Goal: Task Accomplishment & Management: Use online tool/utility

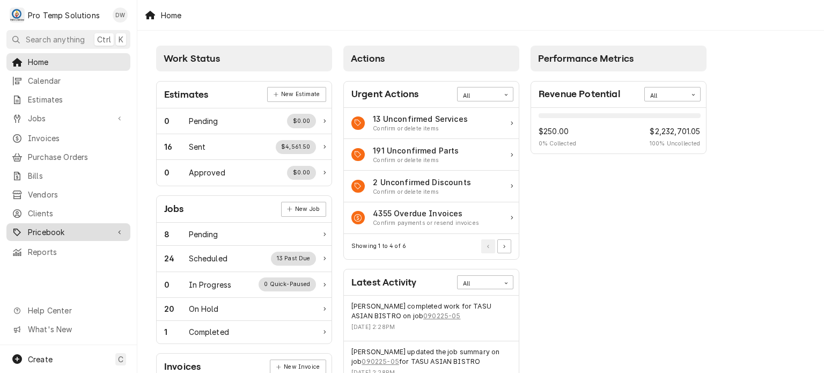
click at [78, 226] on span "Pricebook" at bounding box center [68, 231] width 81 height 11
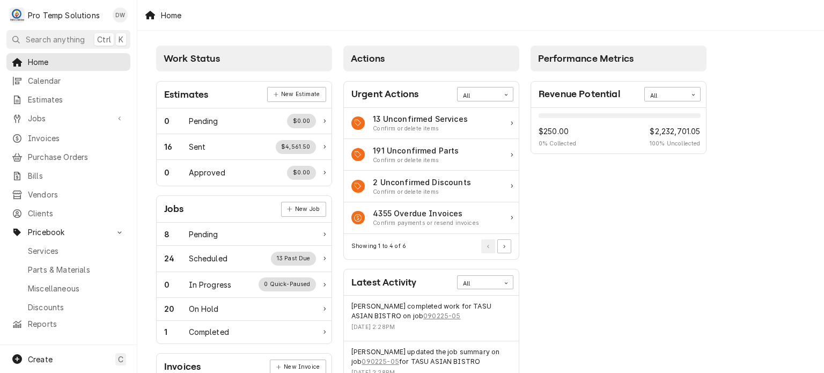
click at [73, 252] on div "Services Parts & Materials Miscellaneous Discounts" at bounding box center [68, 278] width 124 height 72
click at [73, 261] on link "Parts & Materials" at bounding box center [68, 270] width 124 height 18
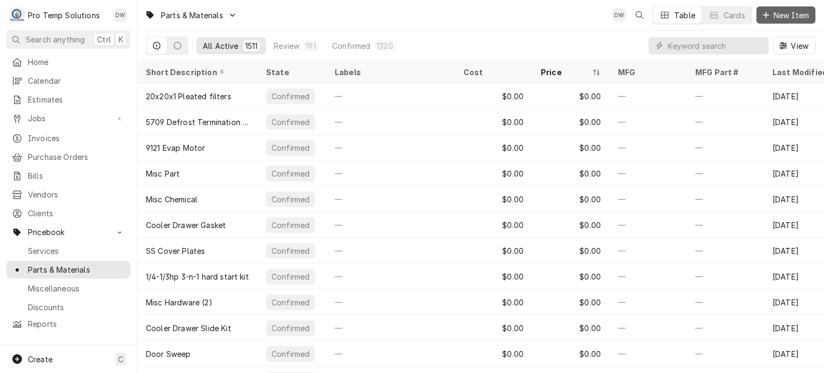
click at [800, 19] on span "New Item" at bounding box center [791, 15] width 40 height 11
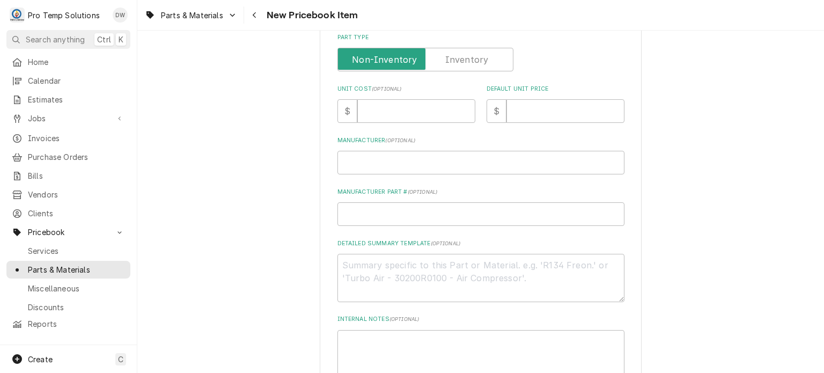
scroll to position [270, 0]
click at [391, 261] on textarea "Detailed Summary Template ( optional )" at bounding box center [480, 276] width 287 height 48
paste textarea "ARTIC AIR #65365 EVAPORATOR LIST: $205.00"
type textarea "x"
type textarea "ARTIC AIR #65365 EVAPORATOR LIST: $205.00"
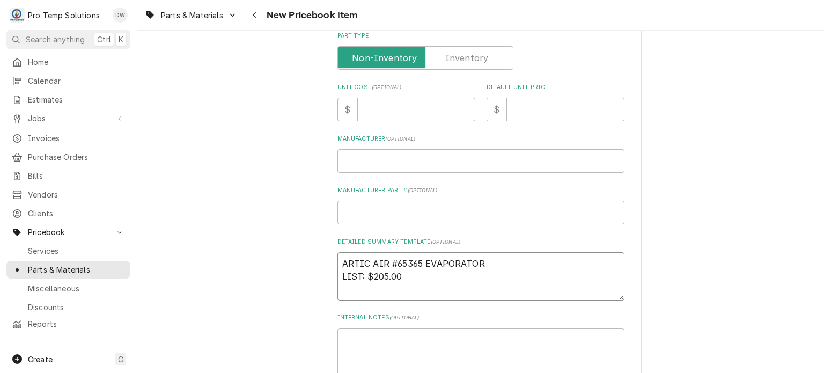
type textarea "x"
drag, startPoint x: 392, startPoint y: 261, endPoint x: 535, endPoint y: 252, distance: 143.5
click at [535, 252] on textarea "ARTIC AIR #65365 EVAPORATOR LIST: $205.00" at bounding box center [480, 276] width 287 height 48
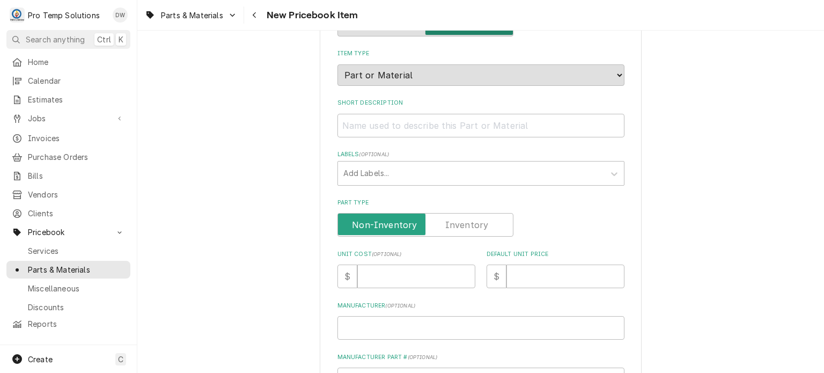
scroll to position [103, 0]
type textarea "ARTIC AIR #65365 EVAPORATOR LIST: $205.00"
click at [425, 122] on input "Short Description" at bounding box center [480, 126] width 287 height 24
paste input "#65365 EVAPORATOR"
type textarea "x"
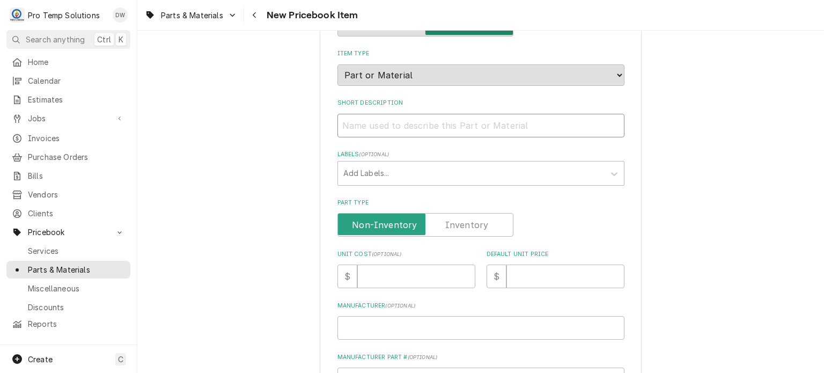
type input "#65365 EVAPORATOR"
click at [337, 119] on input "#65365 EVAPORATOR" at bounding box center [480, 126] width 287 height 24
type textarea "x"
type input "a#65365 EVAPORATOR"
type textarea "x"
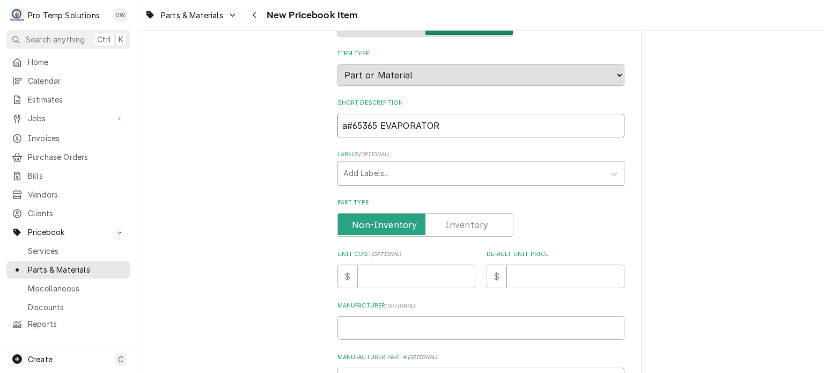
type input "ar#65365 EVAPORATOR"
type textarea "x"
type input "art#65365 EVAPORATOR"
type textarea "x"
type input "arti#65365 EVAPORATOR"
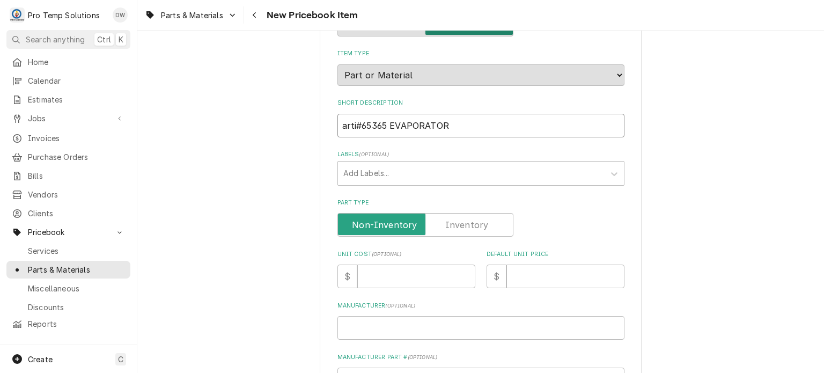
type textarea "x"
type input "#65365 EVAPORATOR"
type textarea "x"
type input "ARTIC #65365 EVAPORATOR"
type textarea "x"
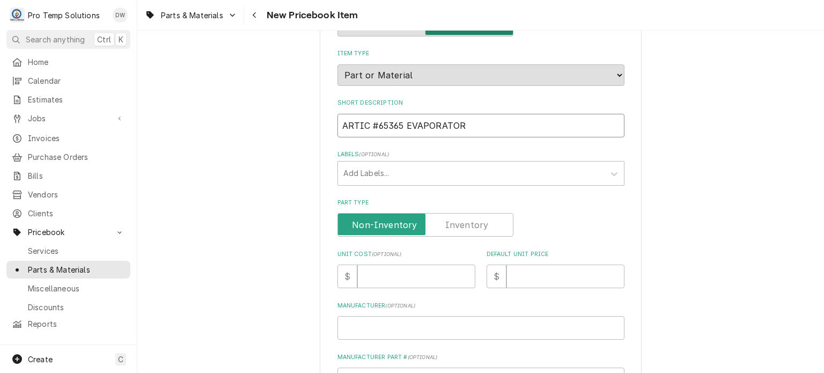
type input "ARTIC :#65365 EVAPORATOR"
type textarea "x"
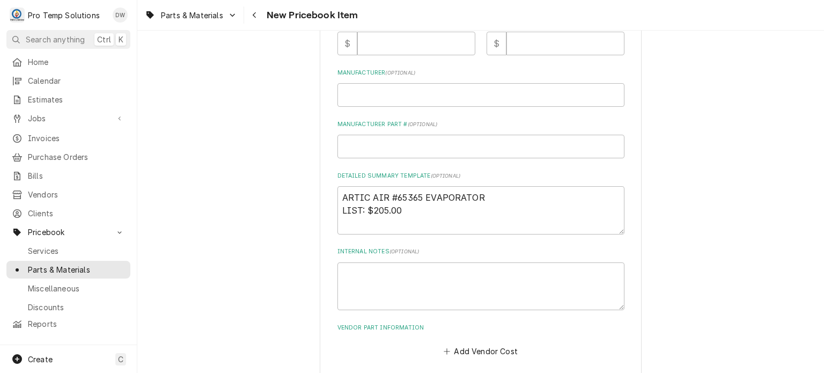
scroll to position [336, 0]
type input "ARTIC : #65365 EVAPORATOR"
drag, startPoint x: 371, startPoint y: 208, endPoint x: 405, endPoint y: 208, distance: 34.3
click at [405, 208] on textarea "ARTIC AIR #65365 EVAPORATOR LIST: $205.00" at bounding box center [480, 210] width 287 height 48
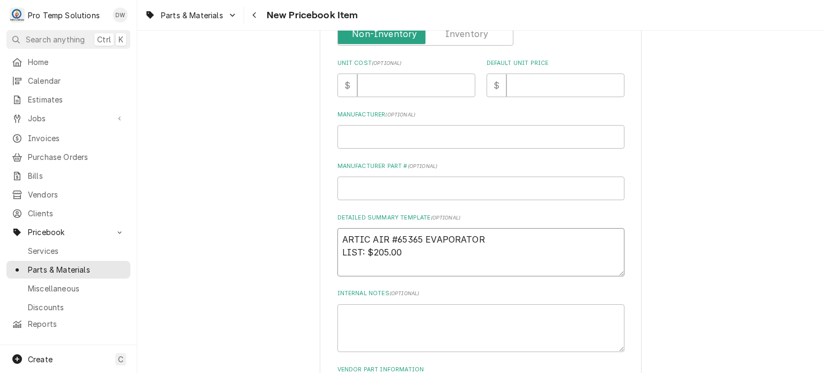
scroll to position [289, 0]
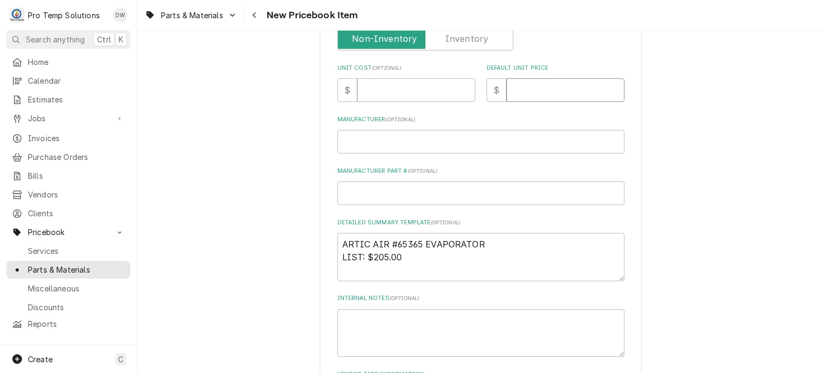
click at [550, 84] on input "Default Unit Price" at bounding box center [565, 90] width 118 height 24
paste input "205.00"
type textarea "x"
type input "205.00"
click at [373, 94] on input "Unit Cost ( optional )" at bounding box center [416, 90] width 118 height 24
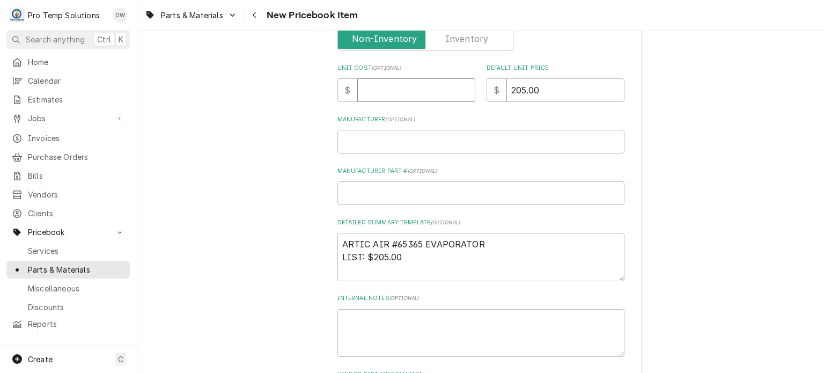
paste input "139.97"
type textarea "x"
type input "139.97"
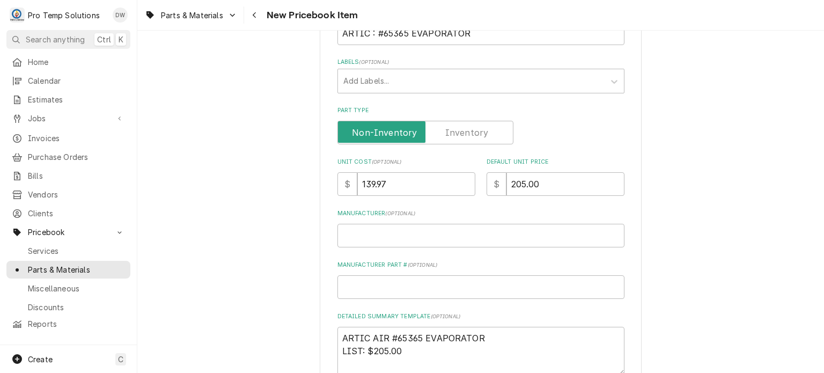
scroll to position [0, 0]
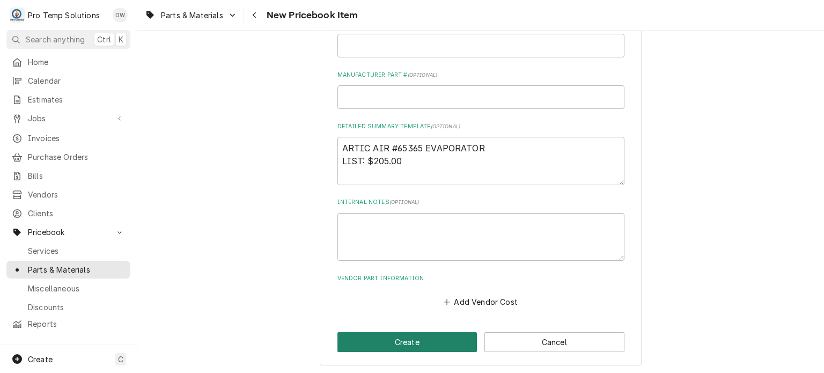
click at [359, 336] on button "Create" at bounding box center [407, 342] width 140 height 20
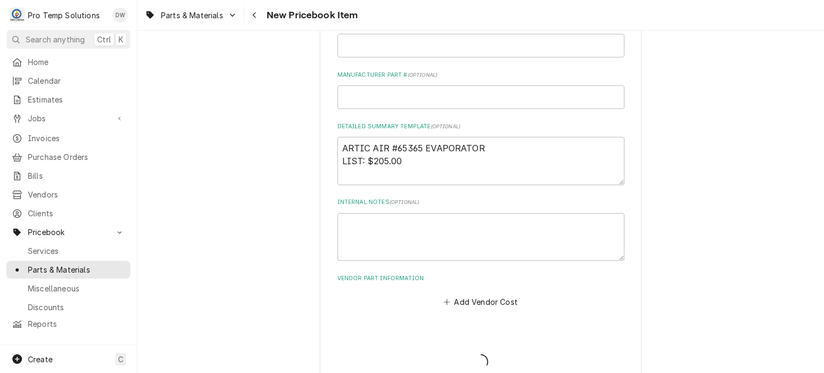
type textarea "x"
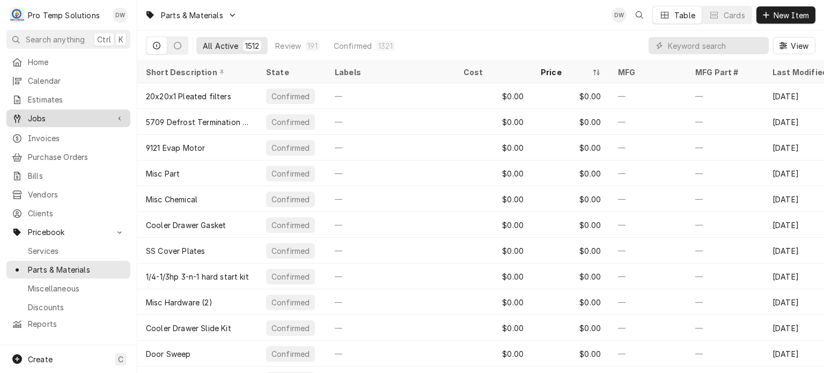
click at [102, 120] on div "Jobs" at bounding box center [69, 118] width 120 height 13
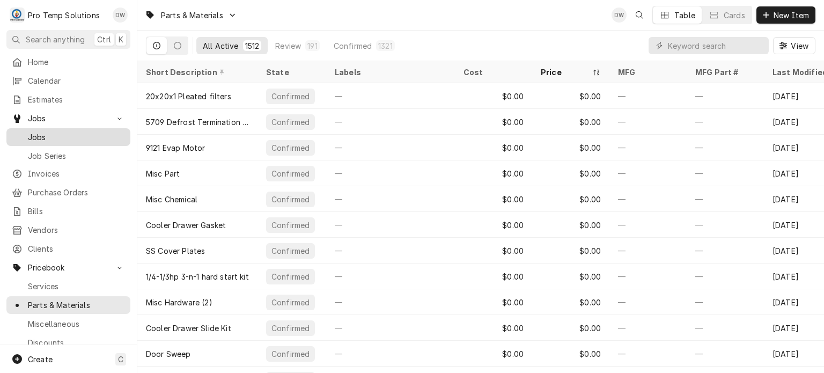
click at [97, 140] on link "Jobs" at bounding box center [68, 137] width 124 height 18
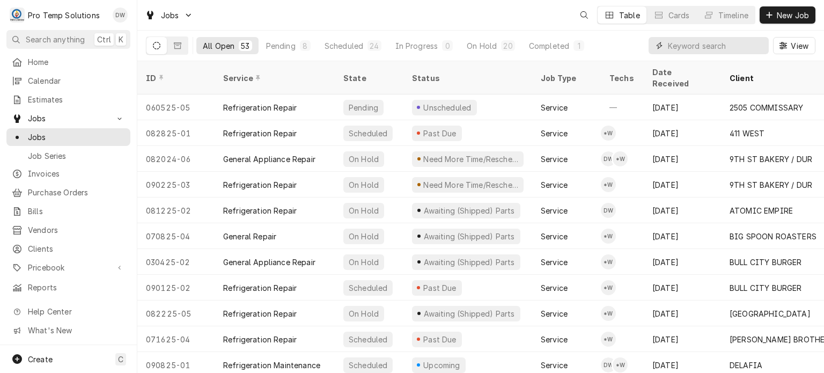
click at [741, 50] on input "Dynamic Content Wrapper" at bounding box center [715, 45] width 95 height 17
paste input "082825-06"
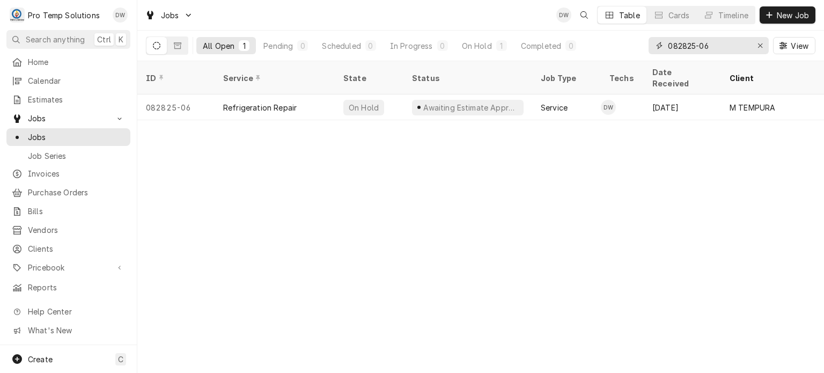
type input "082825-06"
click at [502, 102] on div "Awaiting Estimate Approval" at bounding box center [470, 107] width 97 height 11
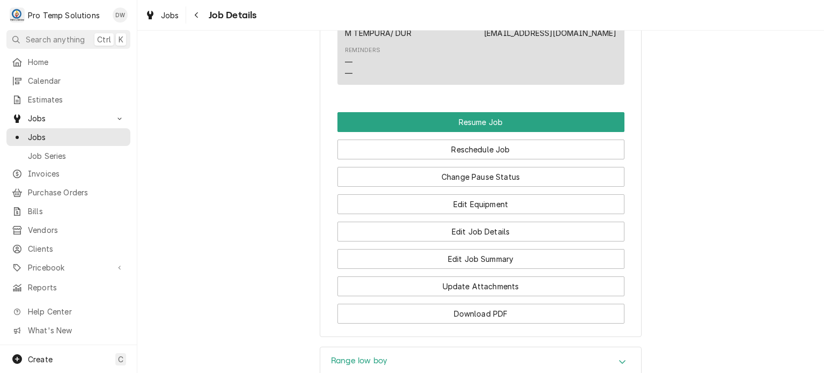
scroll to position [844, 0]
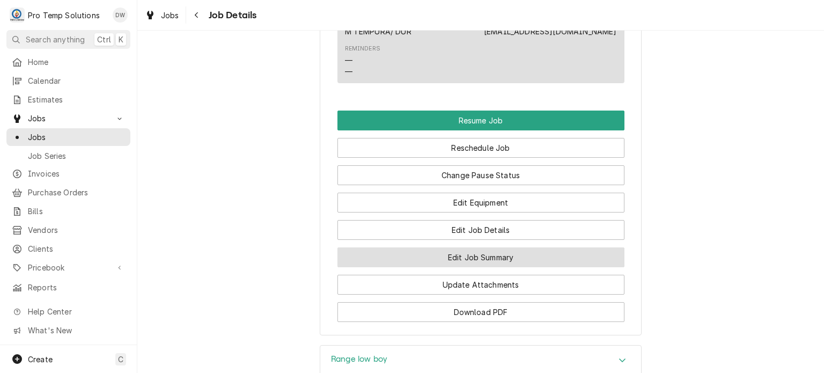
click at [376, 267] on button "Edit Job Summary" at bounding box center [480, 257] width 287 height 20
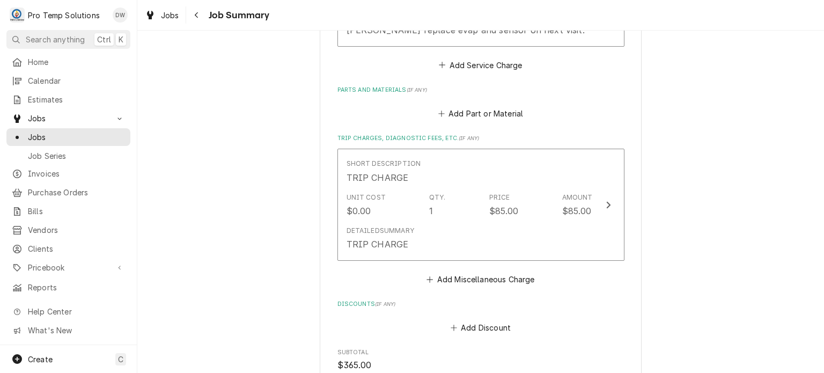
scroll to position [510, 0]
click at [477, 108] on button "Add Part or Material" at bounding box center [480, 112] width 88 height 15
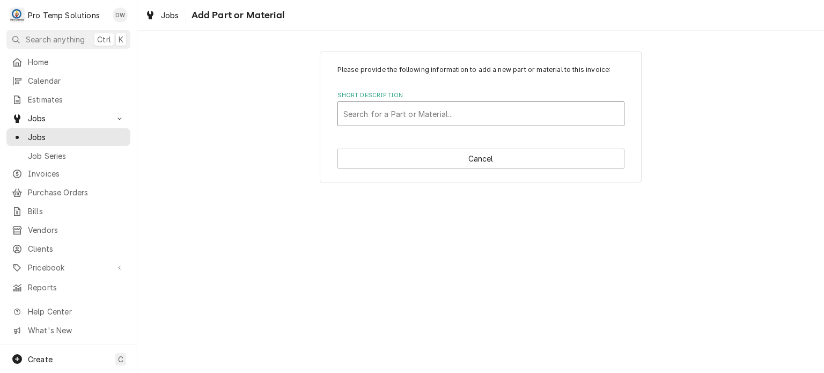
click at [404, 114] on div "Short Description" at bounding box center [480, 113] width 275 height 19
type input "65365"
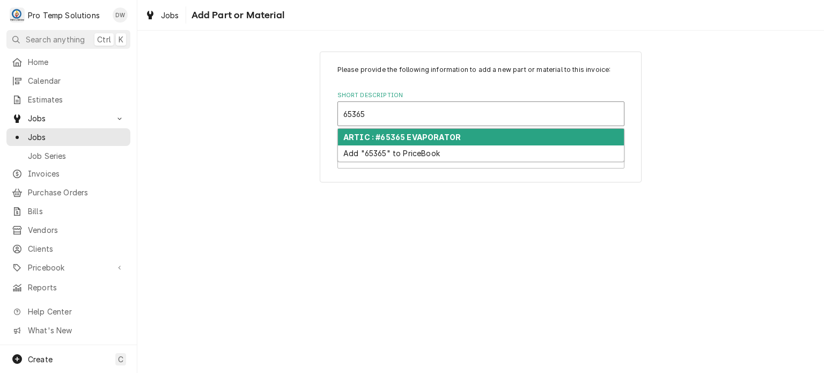
click at [445, 136] on strong "ARTIC : #65365 EVAPORATOR" at bounding box center [401, 136] width 117 height 9
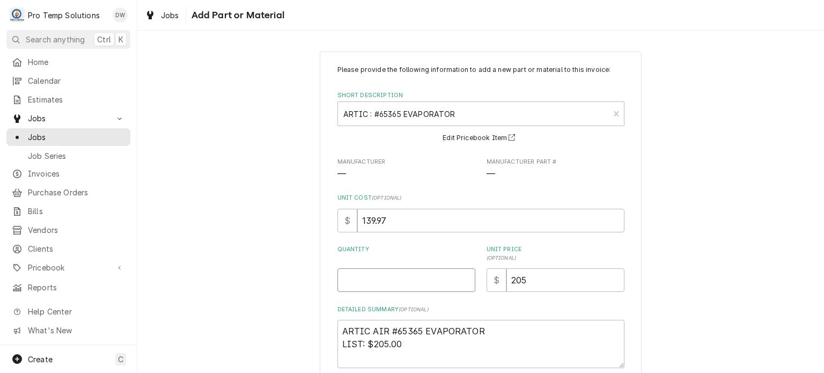
click at [396, 281] on input "Quantity" at bounding box center [406, 280] width 138 height 24
type textarea "x"
type input "1"
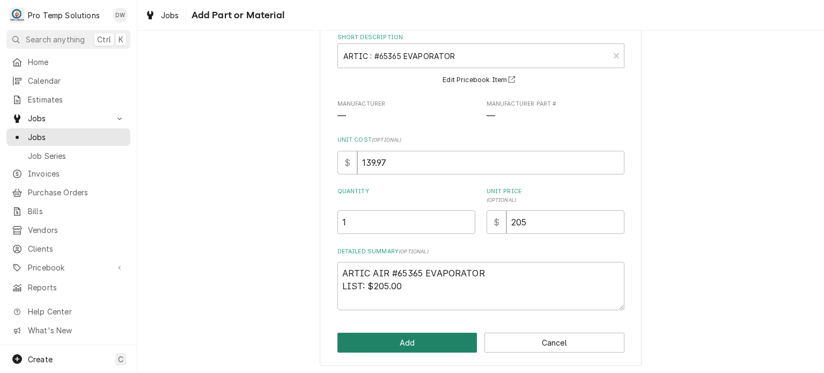
click at [379, 344] on button "Add" at bounding box center [407, 343] width 140 height 20
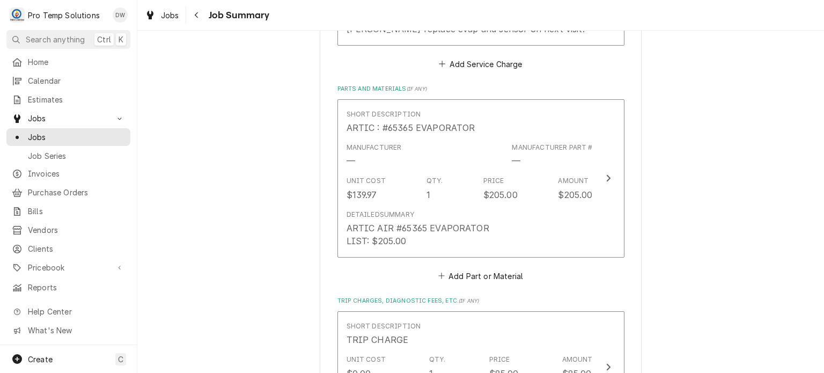
scroll to position [960, 0]
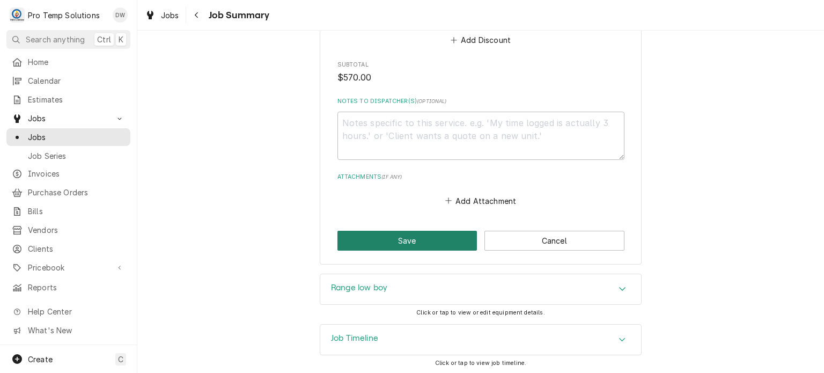
click at [377, 248] on button "Save" at bounding box center [407, 241] width 140 height 20
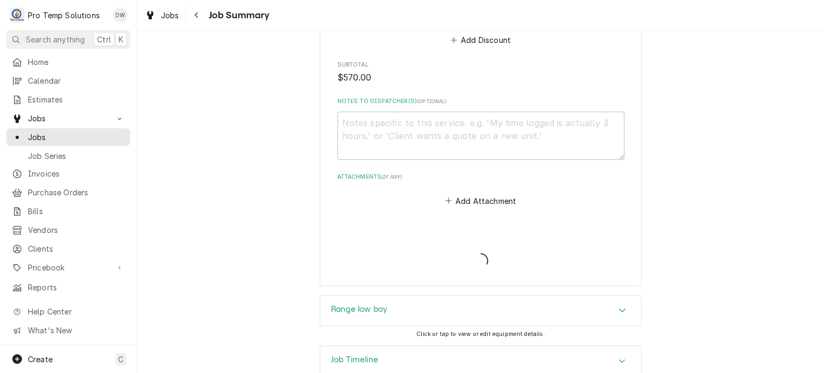
type textarea "x"
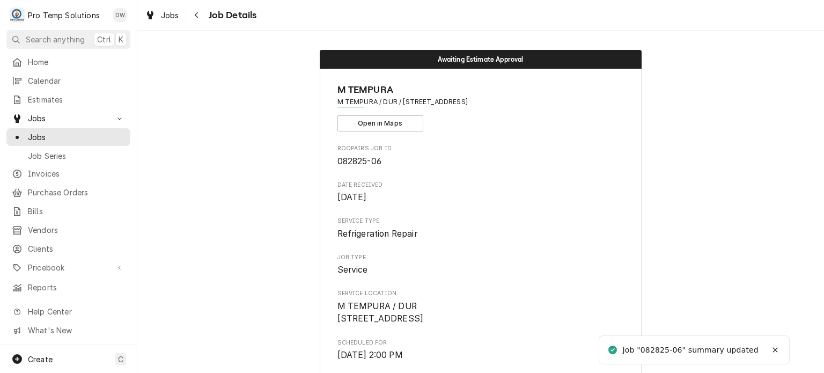
click at [47, 137] on span "Jobs" at bounding box center [76, 136] width 97 height 11
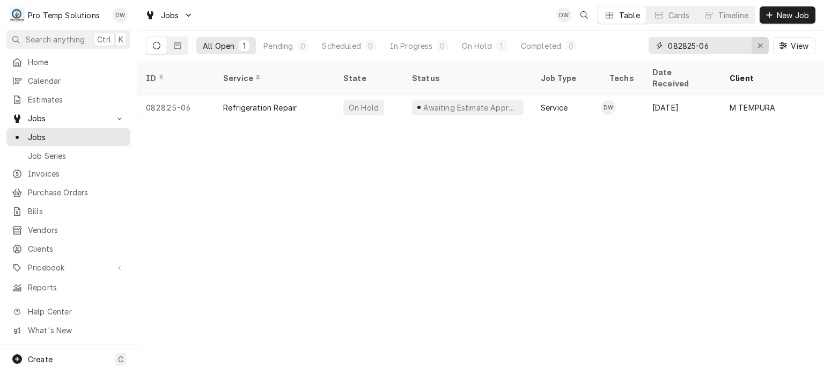
click at [759, 48] on icon "Erase input" at bounding box center [760, 46] width 6 height 8
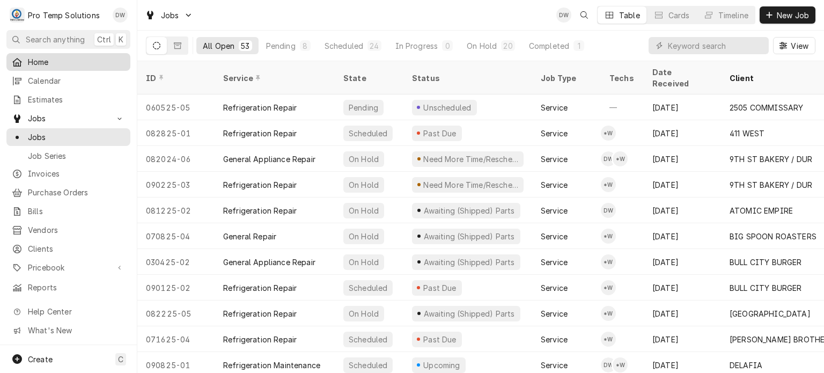
click at [55, 60] on span "Home" at bounding box center [76, 61] width 97 height 11
